Goal: Navigation & Orientation: Understand site structure

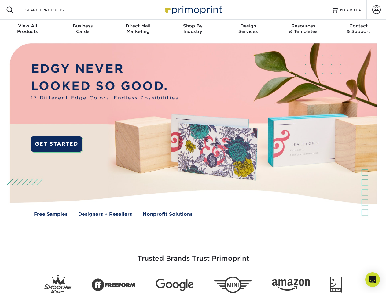
click at [193, 147] on img at bounding box center [193, 134] width 382 height 191
click at [10, 10] on span at bounding box center [9, 9] width 7 height 7
click at [376, 10] on span at bounding box center [376, 10] width 9 height 9
click at [28, 29] on div "View All Products" at bounding box center [27, 28] width 55 height 11
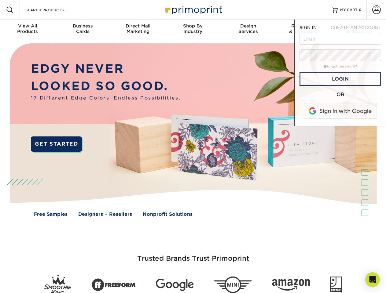
click at [83, 29] on div "Business Cards" at bounding box center [82, 28] width 55 height 11
click at [138, 29] on div "Direct Mail Marketing" at bounding box center [137, 28] width 55 height 11
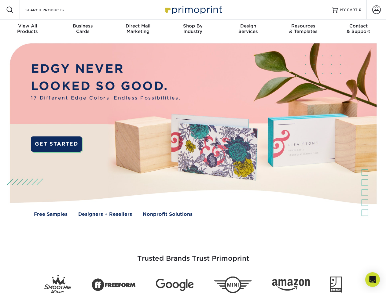
click at [193, 29] on div "Shop By Industry" at bounding box center [192, 28] width 55 height 11
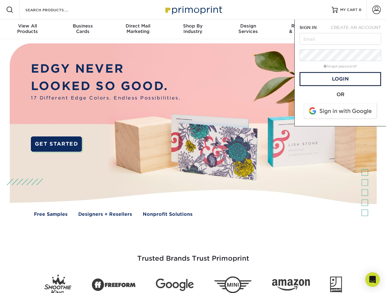
click at [248, 29] on div "Design Services" at bounding box center [248, 28] width 55 height 11
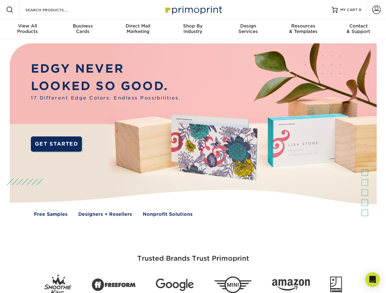
click at [303, 29] on span "SIGN IN" at bounding box center [307, 27] width 17 height 5
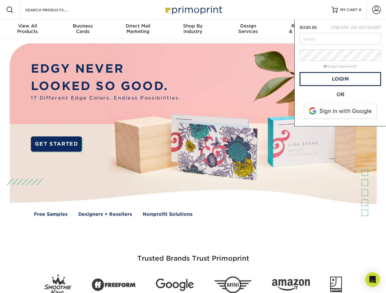
click at [358, 29] on div "Contact & Support" at bounding box center [358, 28] width 55 height 11
